Goal: Task Accomplishment & Management: Complete application form

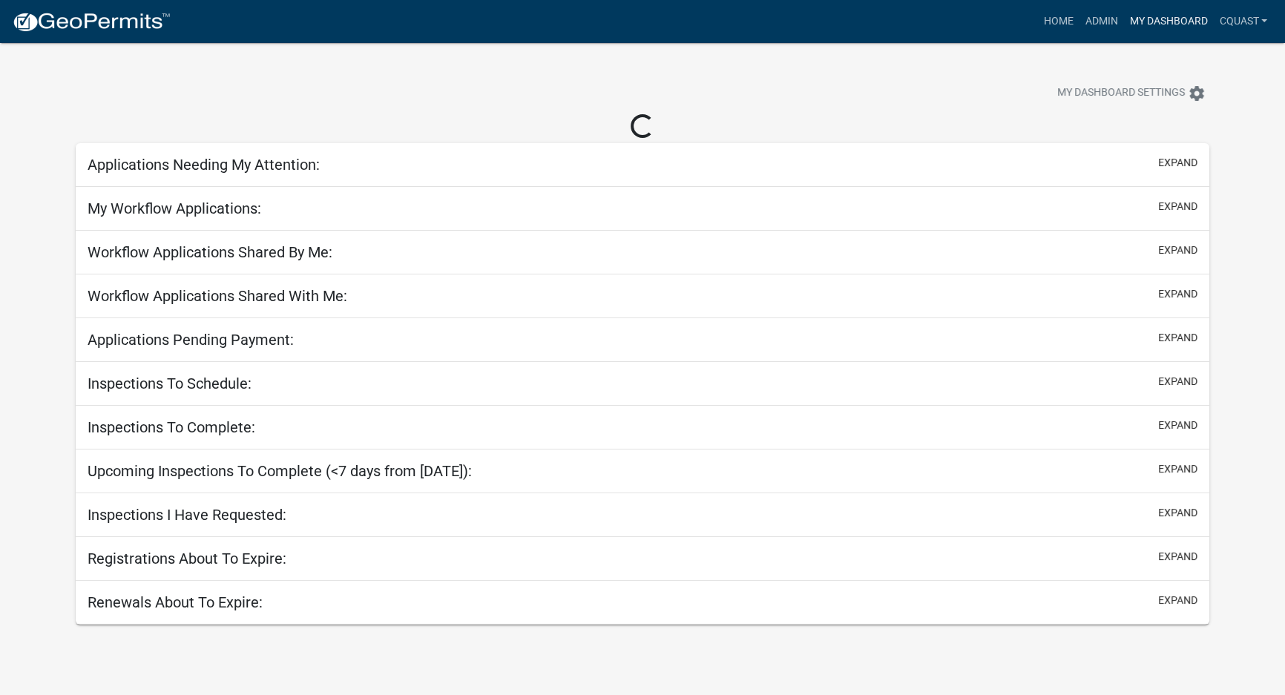
click at [1178, 30] on link "My Dashboard" at bounding box center [1168, 21] width 90 height 28
click at [1105, 19] on link "Admin" at bounding box center [1100, 21] width 45 height 28
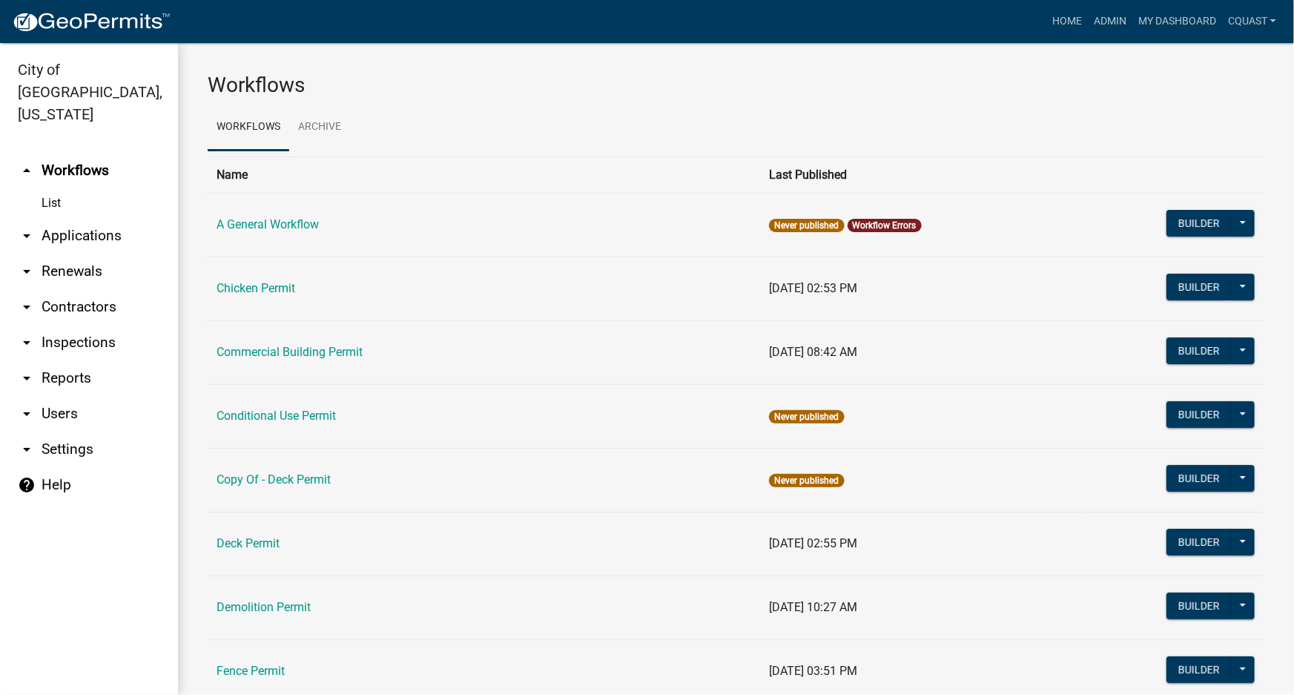
click at [111, 218] on link "arrow_drop_down Applications" at bounding box center [89, 236] width 178 height 36
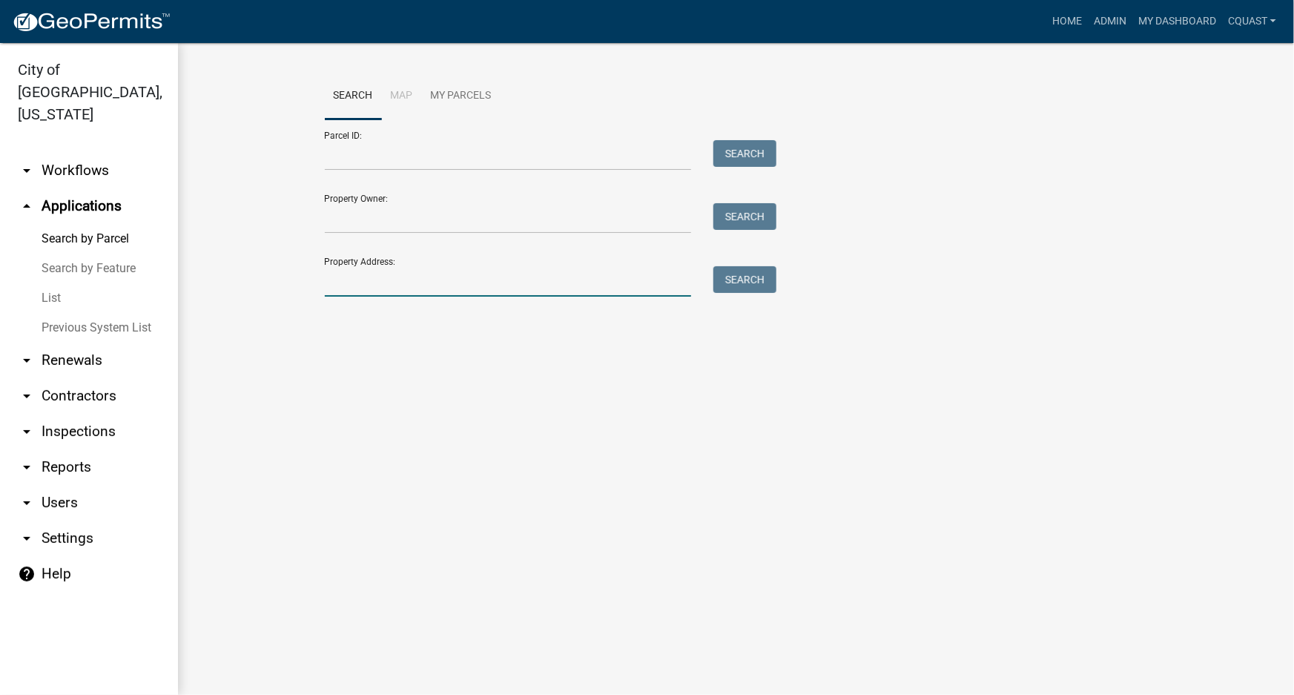
click at [408, 281] on input "Property Address:" at bounding box center [508, 281] width 367 height 30
click at [399, 240] on form "Parcel ID: Search Property Owner: Search Property Address: Search" at bounding box center [547, 207] width 445 height 177
click at [401, 225] on input "Property Owner:" at bounding box center [508, 218] width 367 height 30
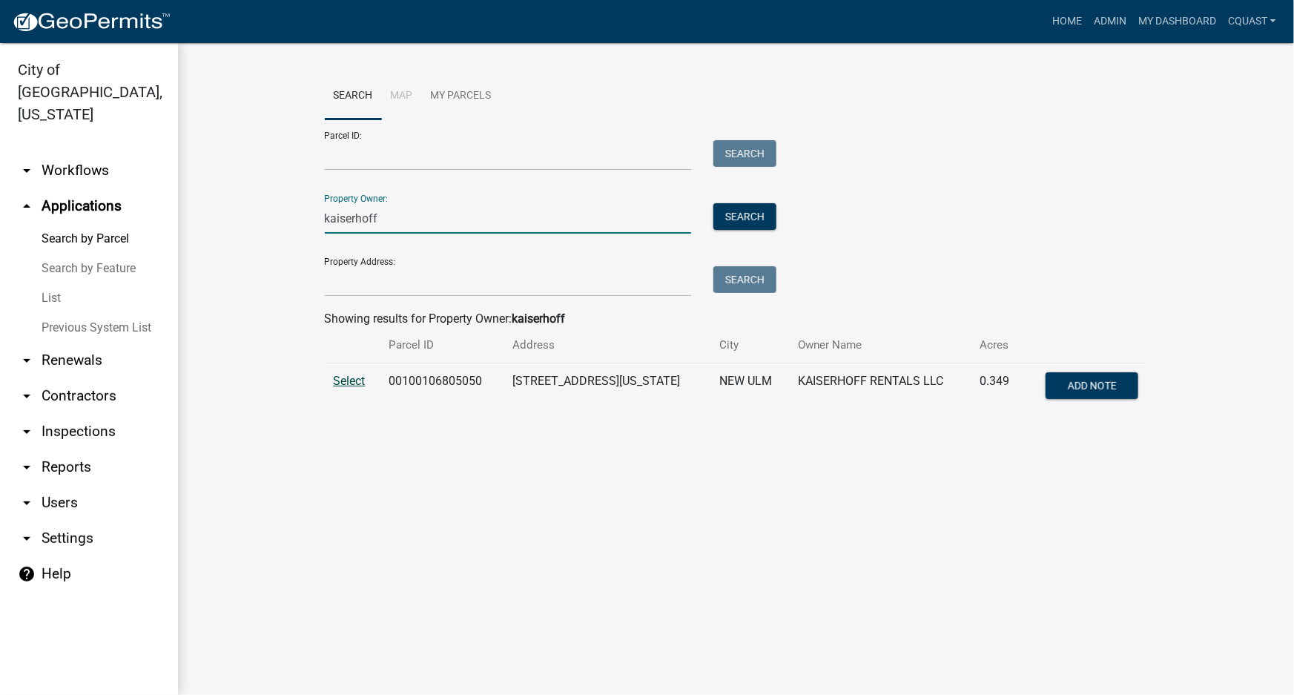
type input "kaiserhoff"
click at [348, 384] on span "Select" at bounding box center [350, 381] width 32 height 14
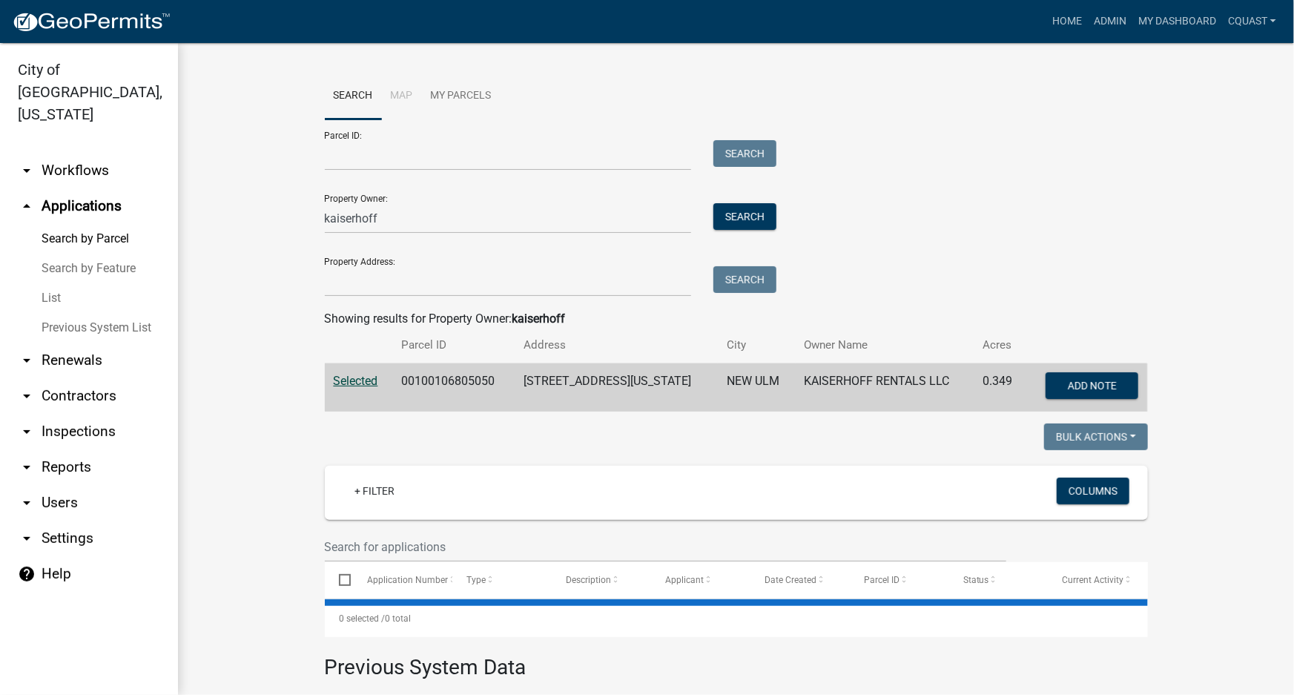
scroll to position [251, 0]
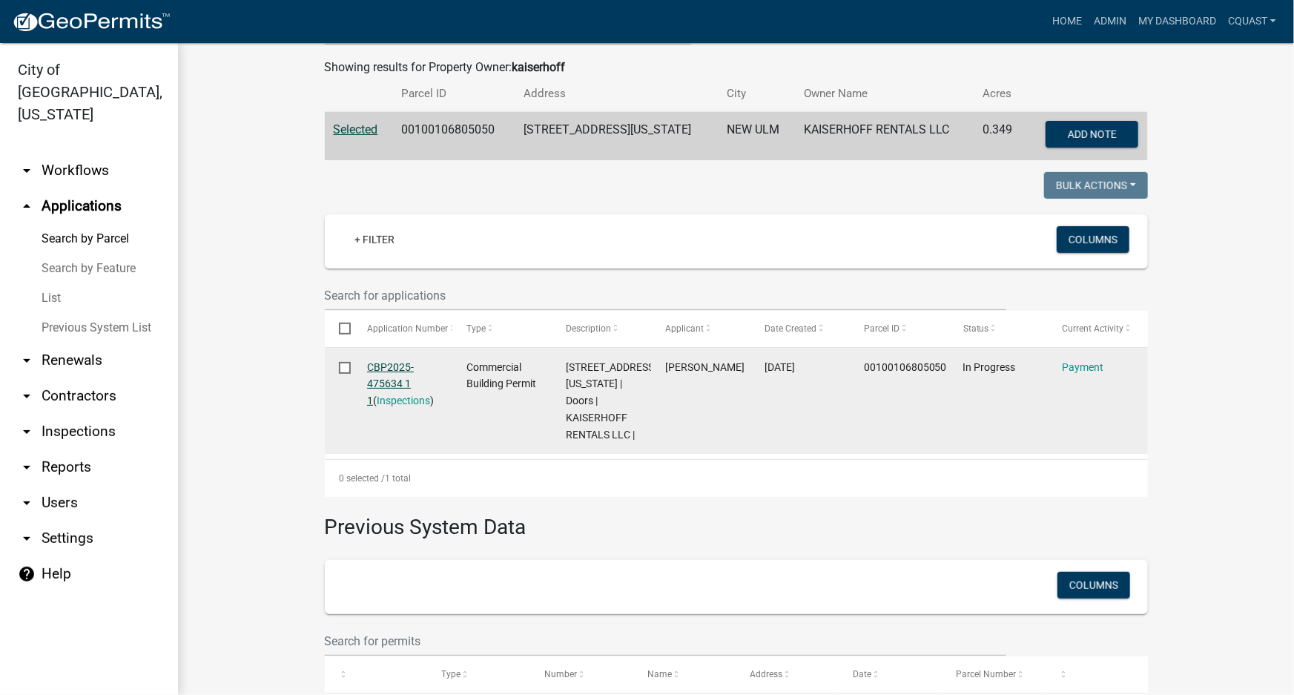
click at [375, 366] on link "CBP2025-475634 1 1" at bounding box center [390, 384] width 47 height 46
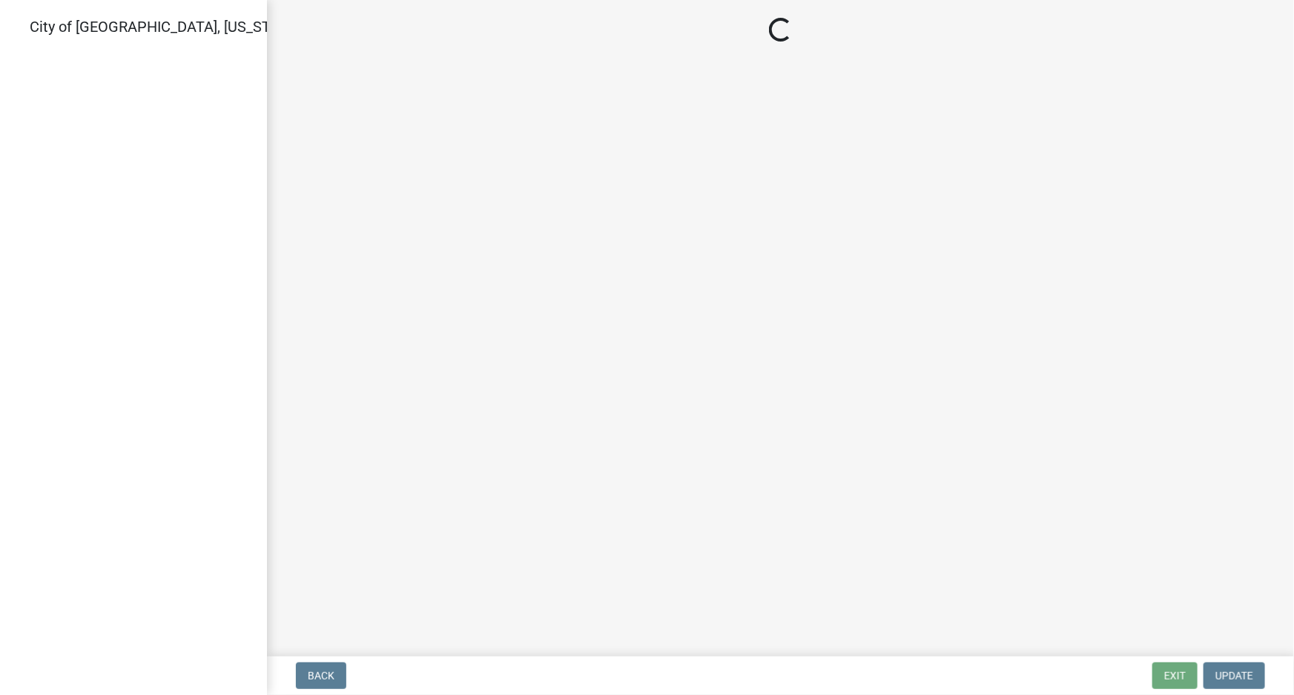
select select "3: 3"
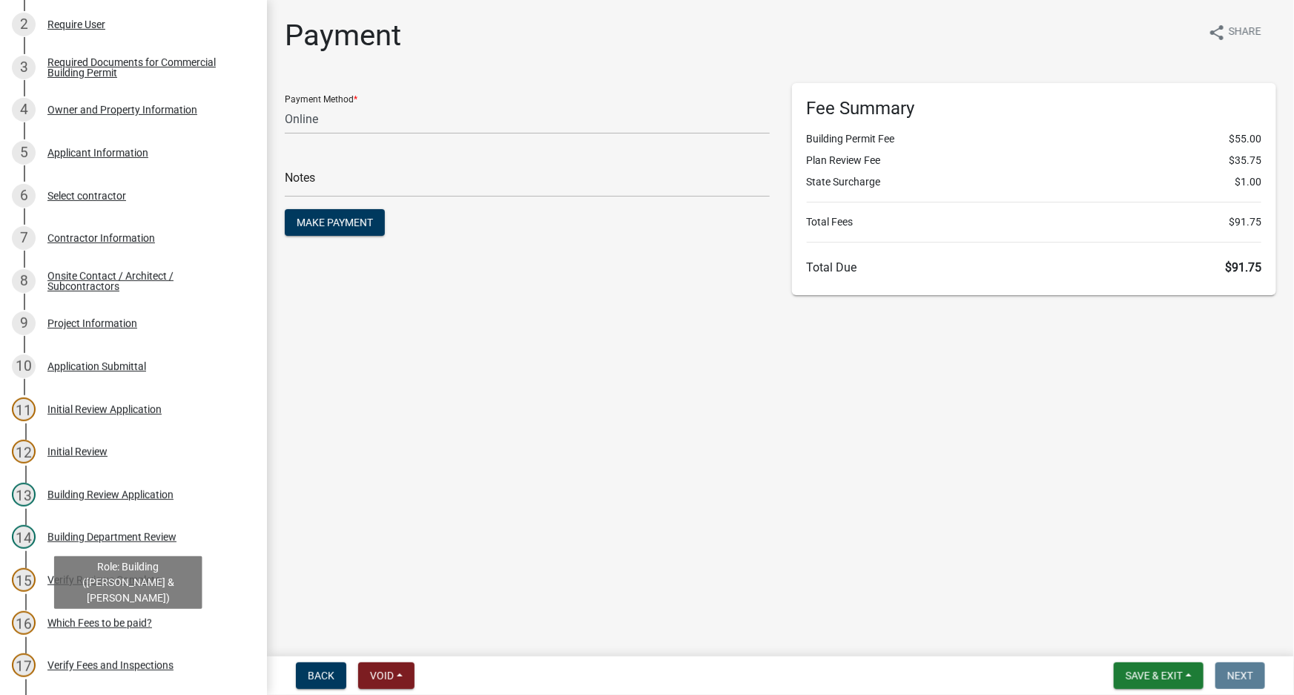
scroll to position [359, 0]
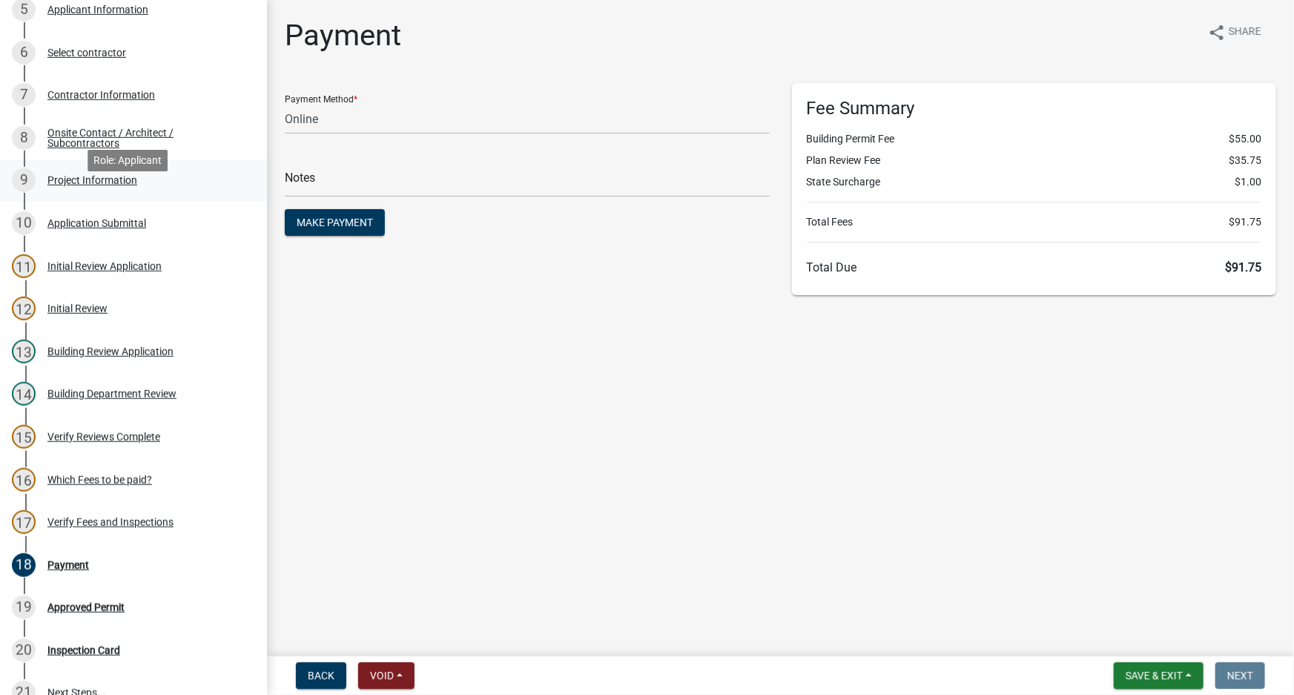
click at [131, 189] on div "9 Project Information" at bounding box center [127, 180] width 231 height 24
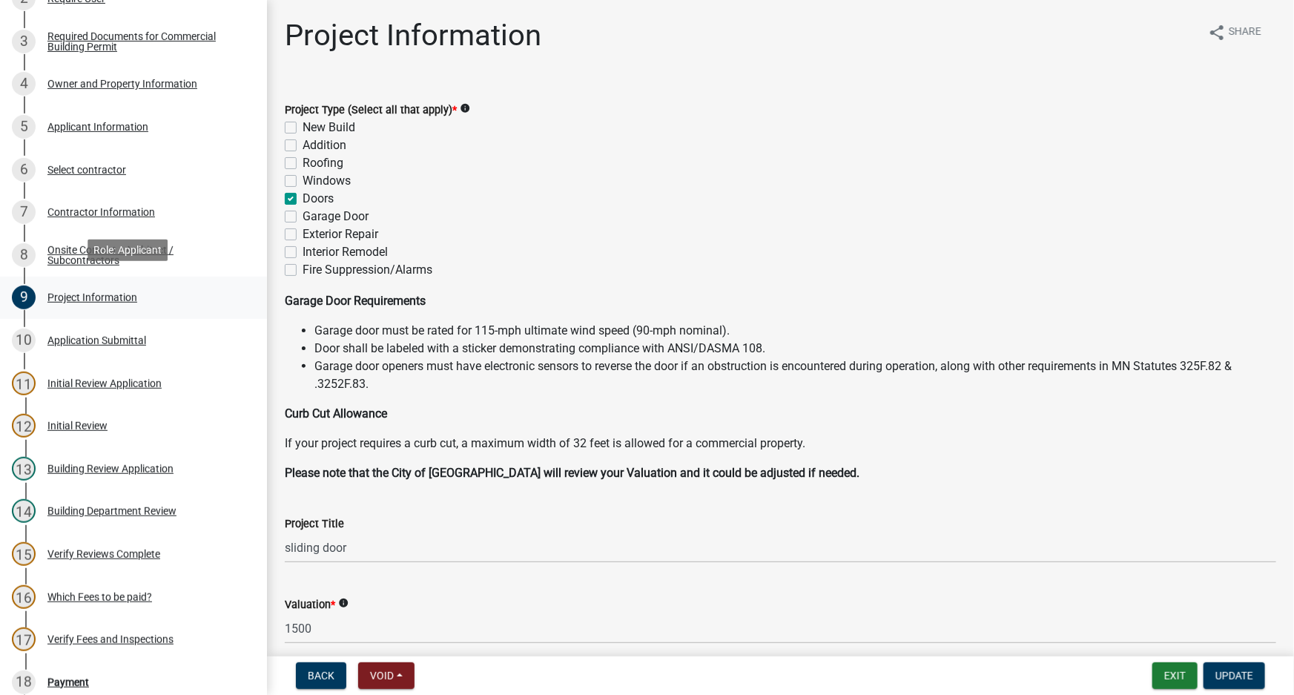
scroll to position [269, 0]
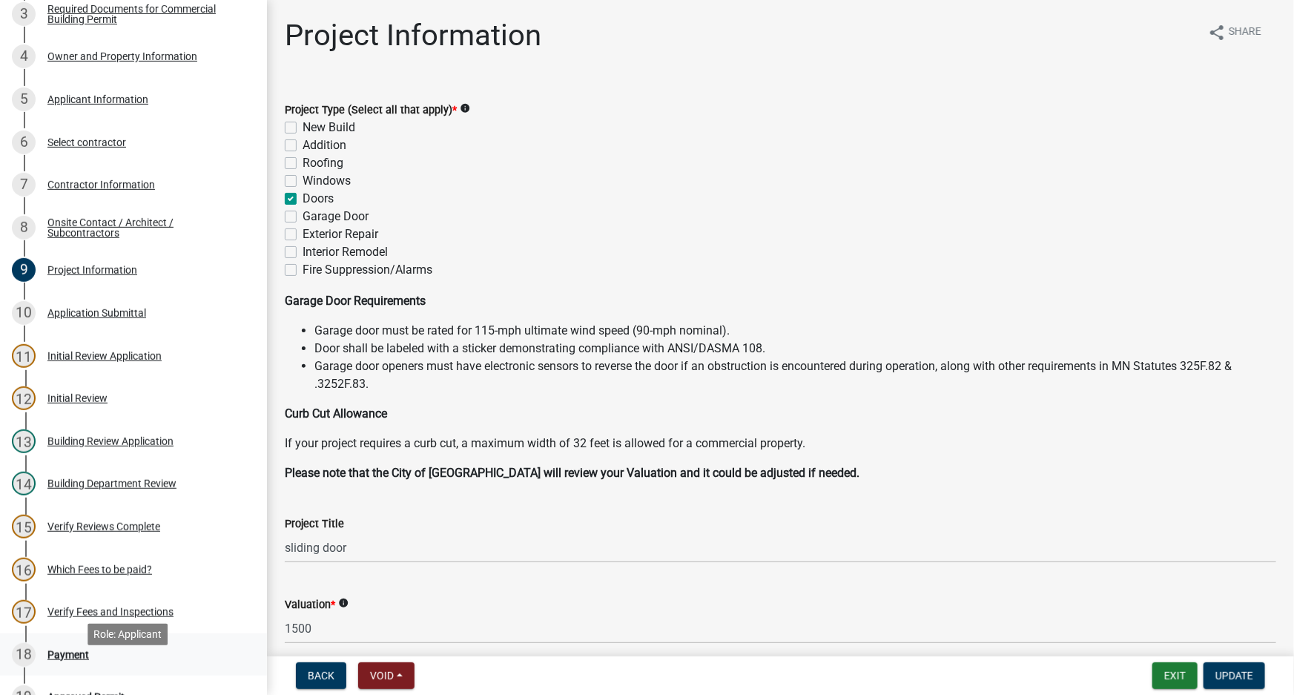
click at [85, 660] on div "Payment" at bounding box center [68, 655] width 42 height 10
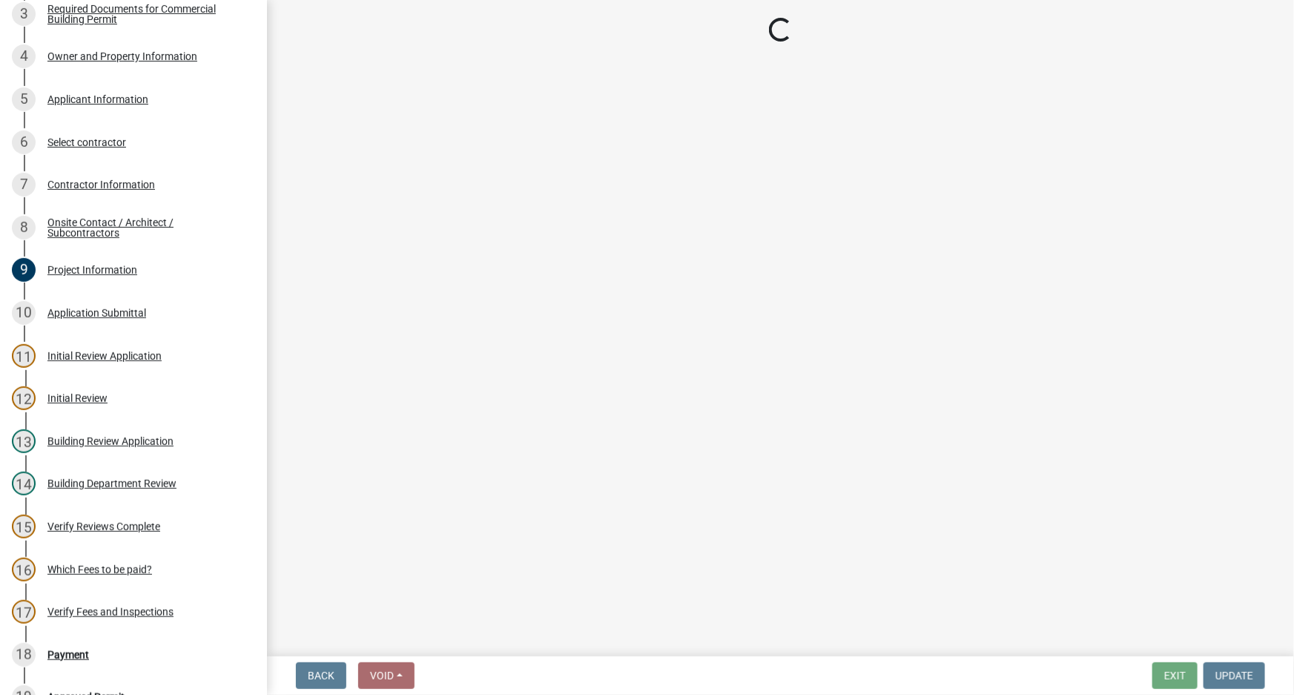
select select "3: 3"
